Goal: Transaction & Acquisition: Obtain resource

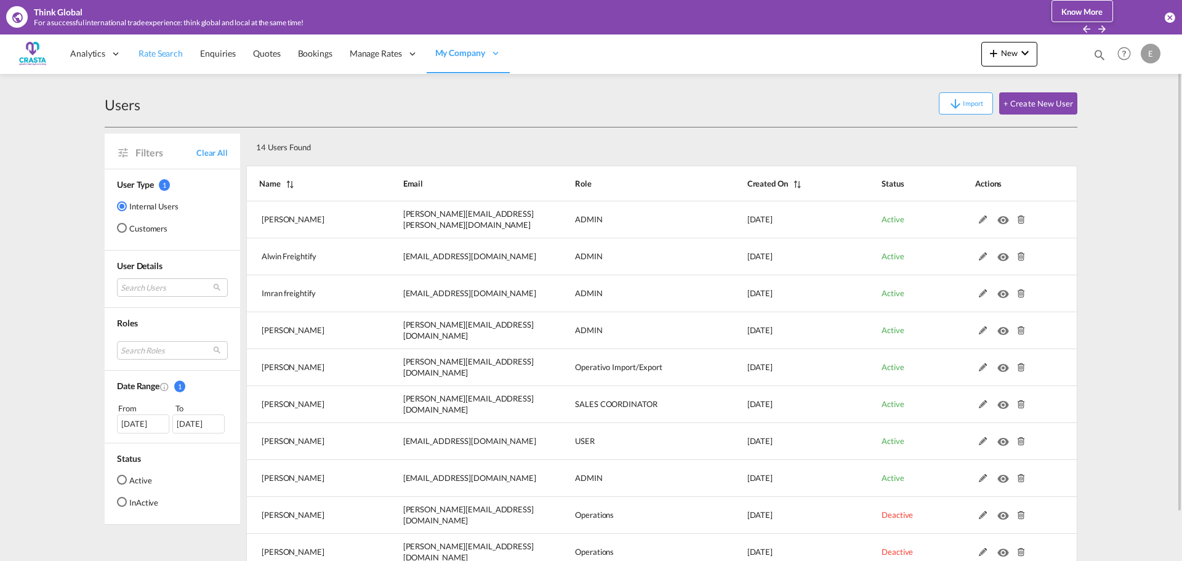
click at [166, 57] on span "Rate Search" at bounding box center [161, 53] width 44 height 10
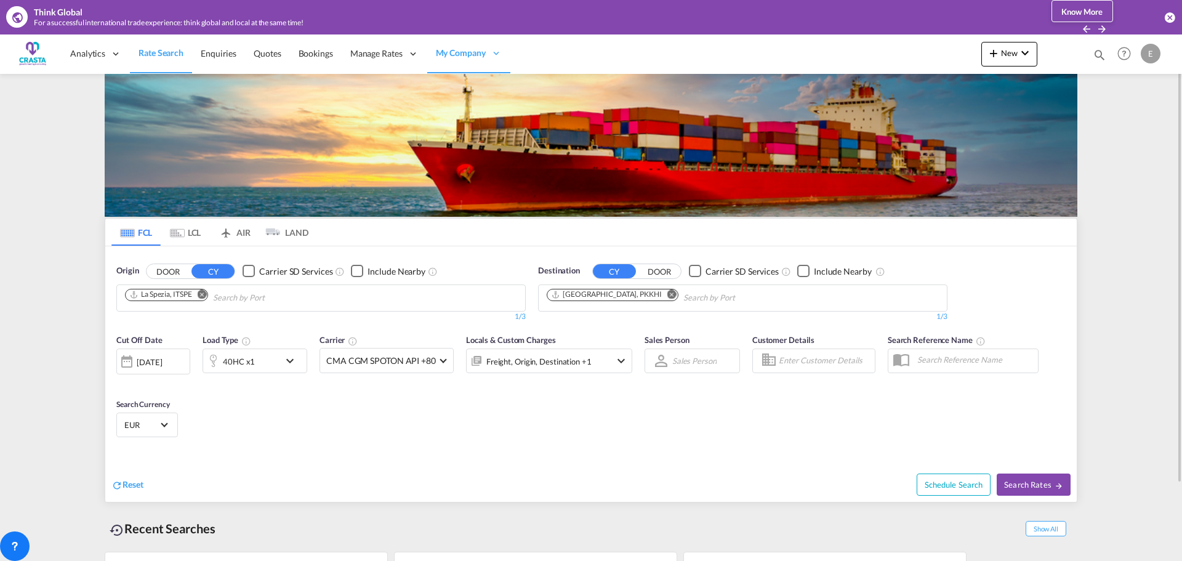
click at [203, 294] on md-icon "Remove" at bounding box center [202, 293] width 9 height 9
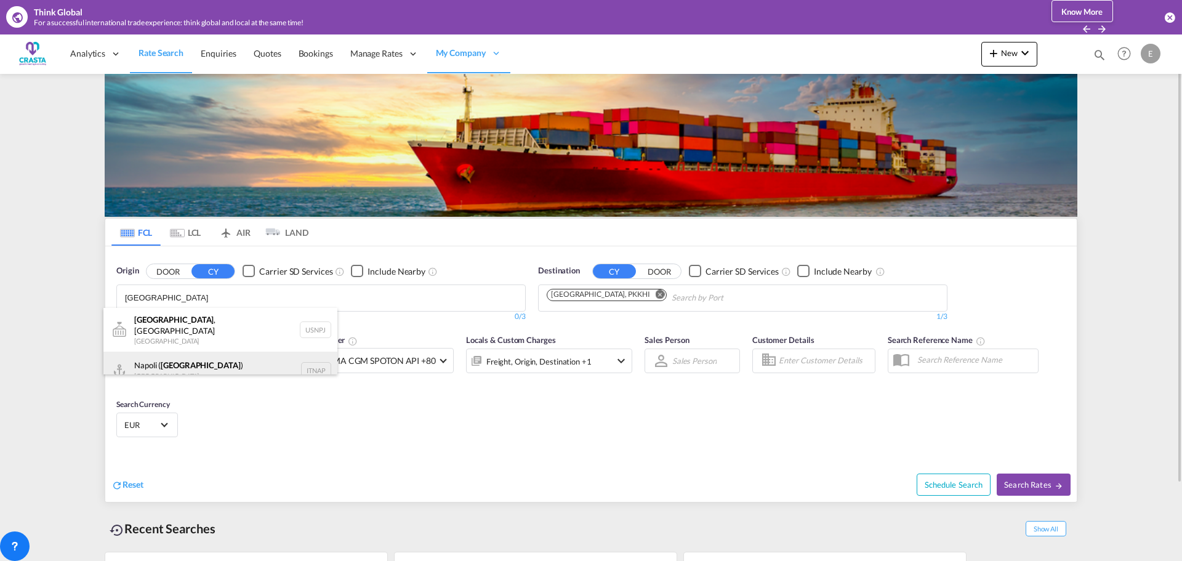
type input "[GEOGRAPHIC_DATA]"
click at [204, 366] on div "[GEOGRAPHIC_DATA] ( [GEOGRAPHIC_DATA] ) [GEOGRAPHIC_DATA] ITNAP" at bounding box center [220, 370] width 234 height 37
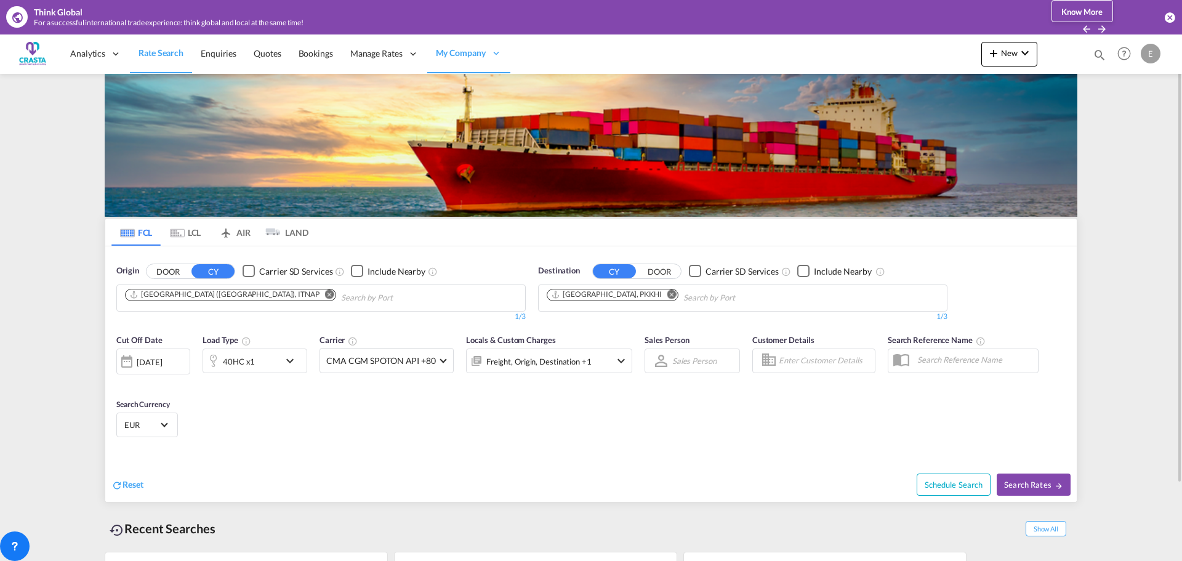
click at [668, 296] on md-icon "Remove" at bounding box center [672, 293] width 9 height 9
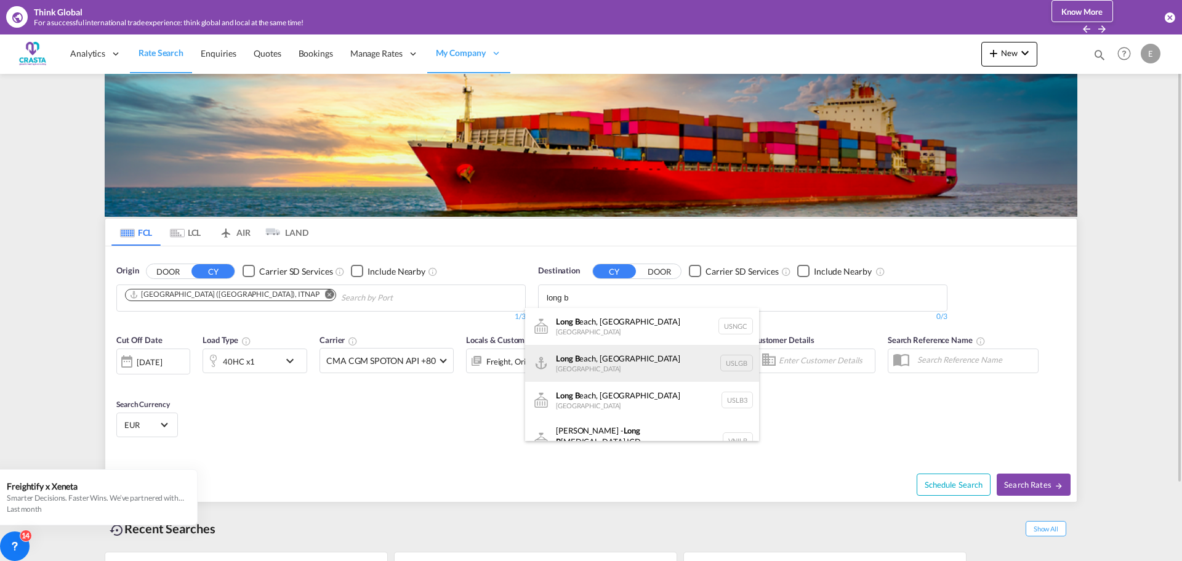
type input "long b"
click at [613, 359] on div "Long B each, [GEOGRAPHIC_DATA] [GEOGRAPHIC_DATA] USLGB" at bounding box center [642, 363] width 234 height 37
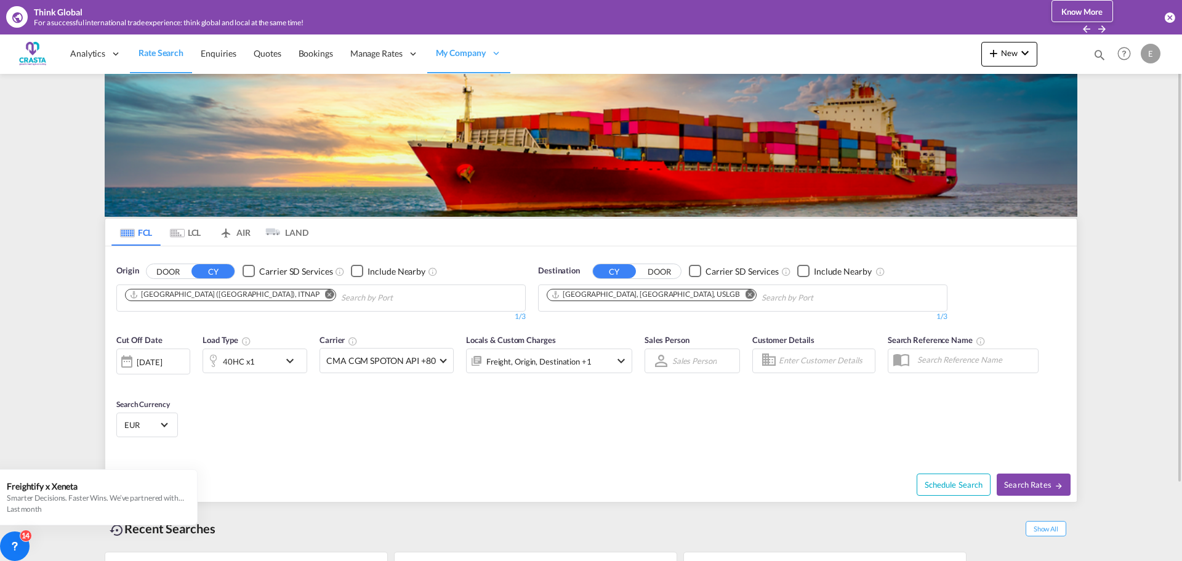
click at [289, 359] on md-icon "icon-chevron-down" at bounding box center [293, 360] width 21 height 15
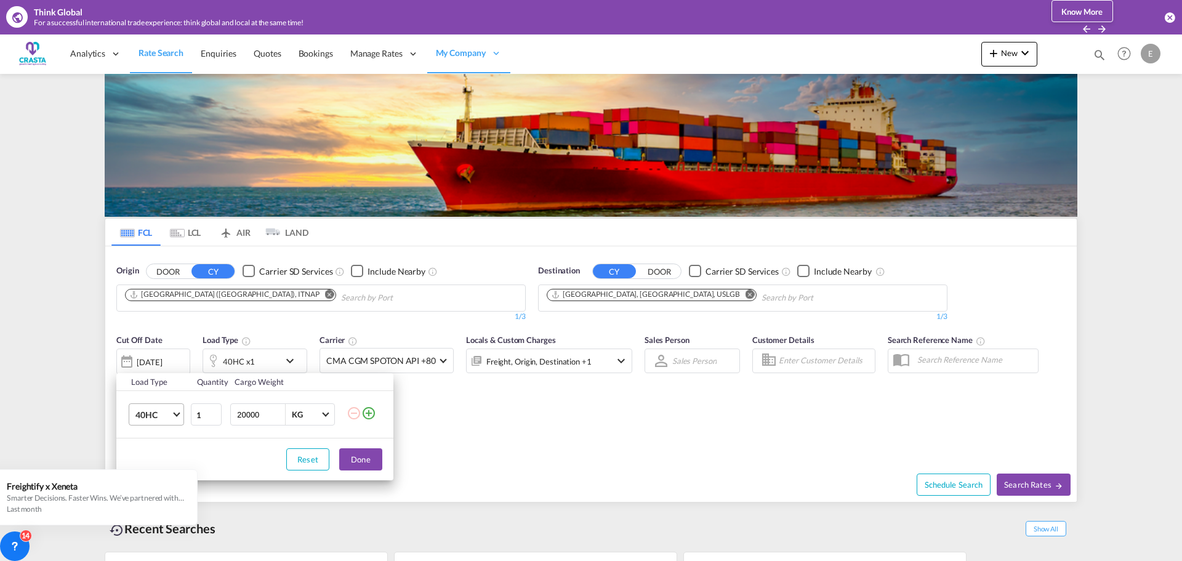
click at [173, 417] on md-select-value "40HC" at bounding box center [158, 414] width 49 height 21
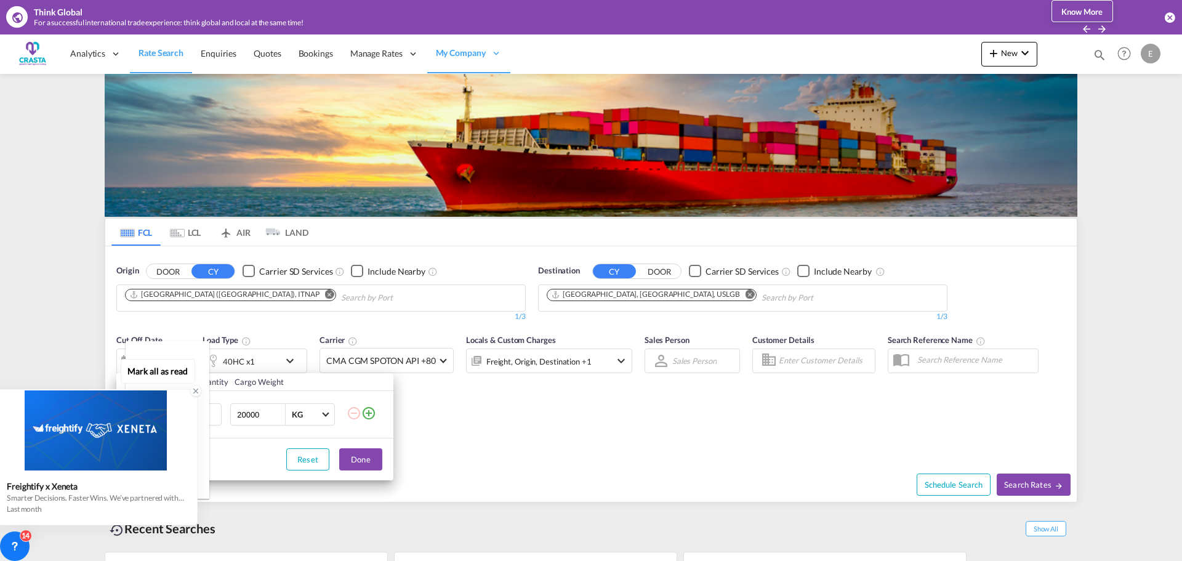
click at [195, 390] on icon at bounding box center [196, 391] width 9 height 9
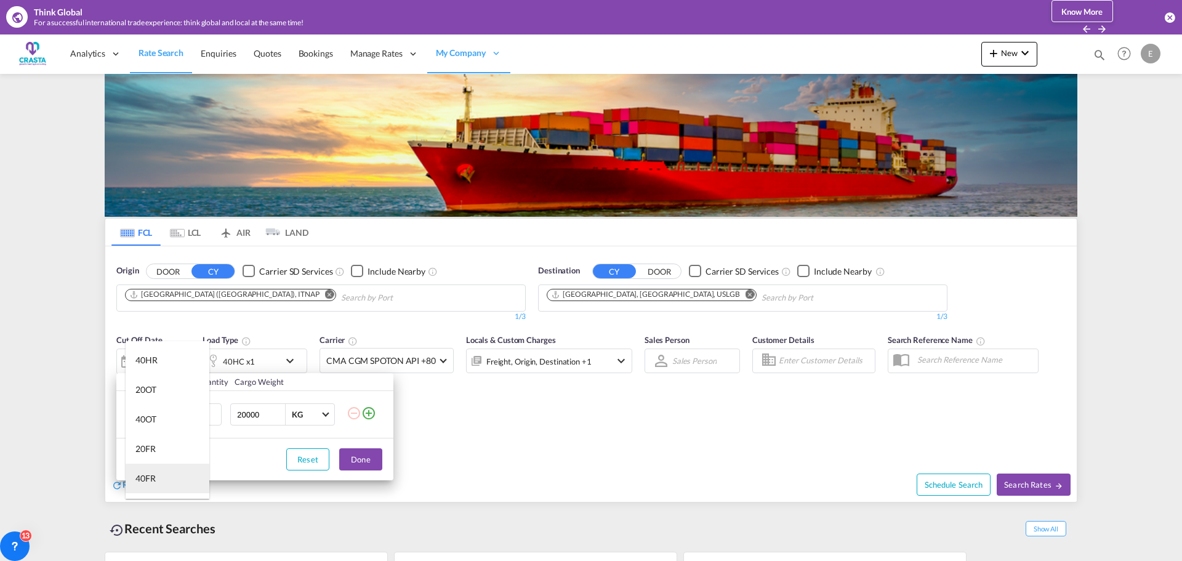
scroll to position [111, 0]
click at [174, 392] on md-option "40RE" at bounding box center [168, 392] width 84 height 30
click at [363, 457] on button "Done" at bounding box center [360, 459] width 43 height 22
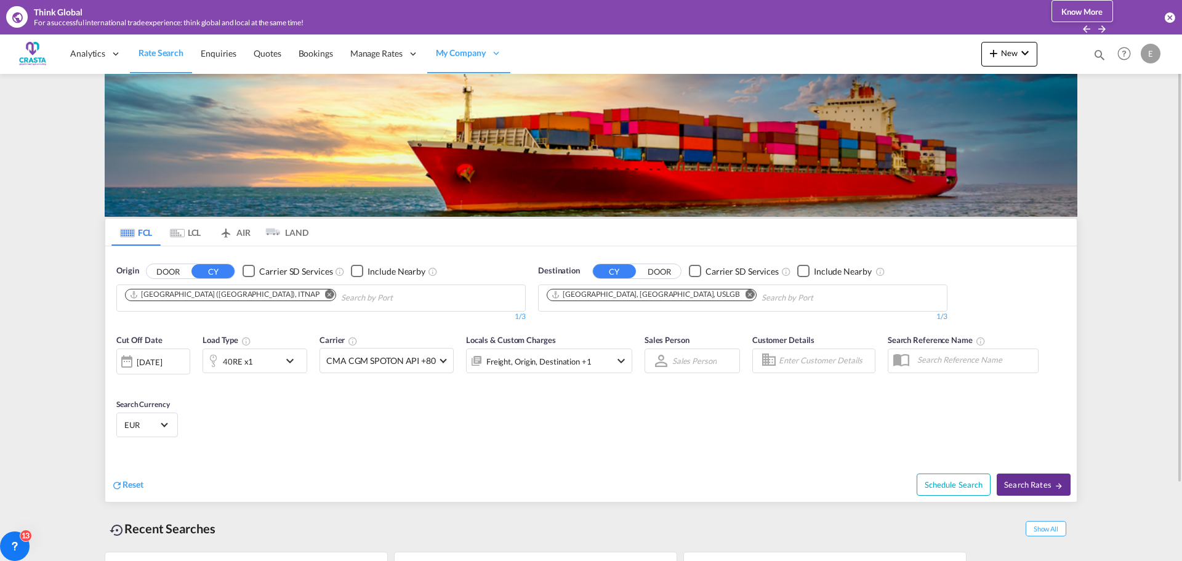
click at [1055, 485] on md-icon "icon-arrow-right" at bounding box center [1059, 486] width 9 height 9
type input "ITNAP to USLGB / [DATE]"
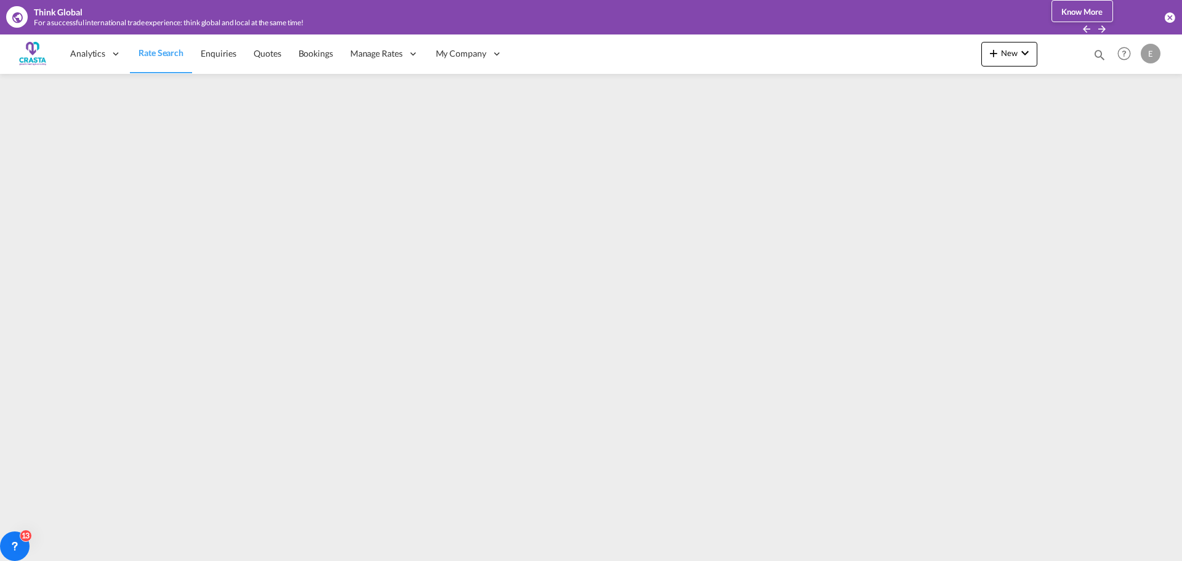
click at [851, 31] on div "Think Global For a successful international trade experience: think global and …" at bounding box center [591, 17] width 1182 height 34
